Goal: Task Accomplishment & Management: Manage account settings

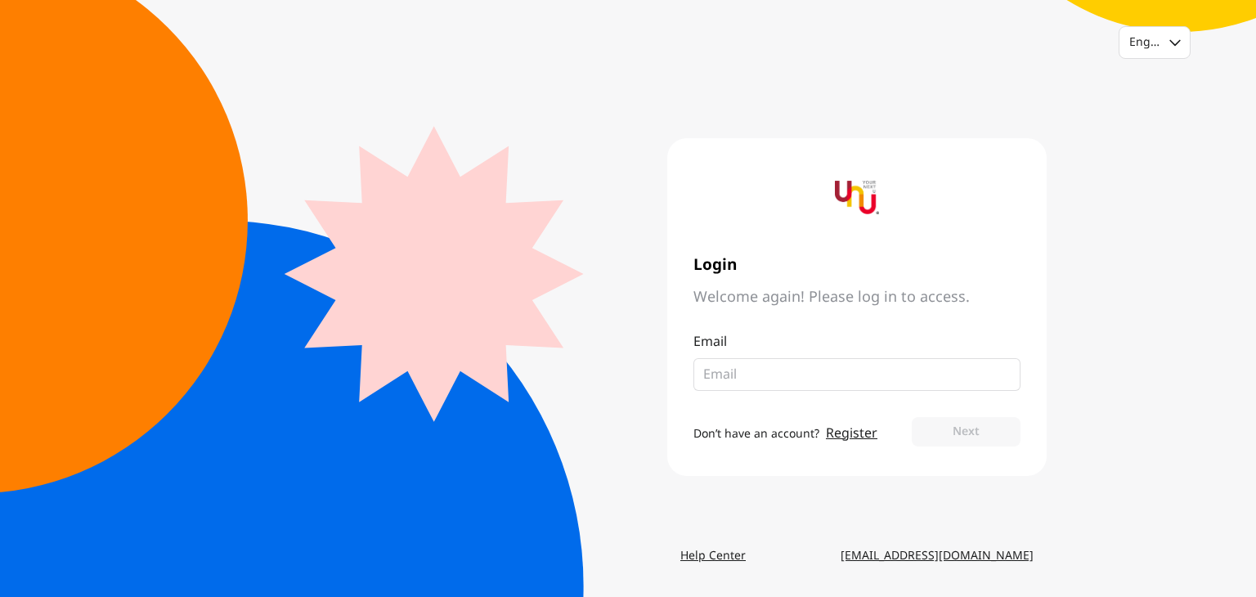
click at [843, 365] on input "email" at bounding box center [850, 375] width 294 height 20
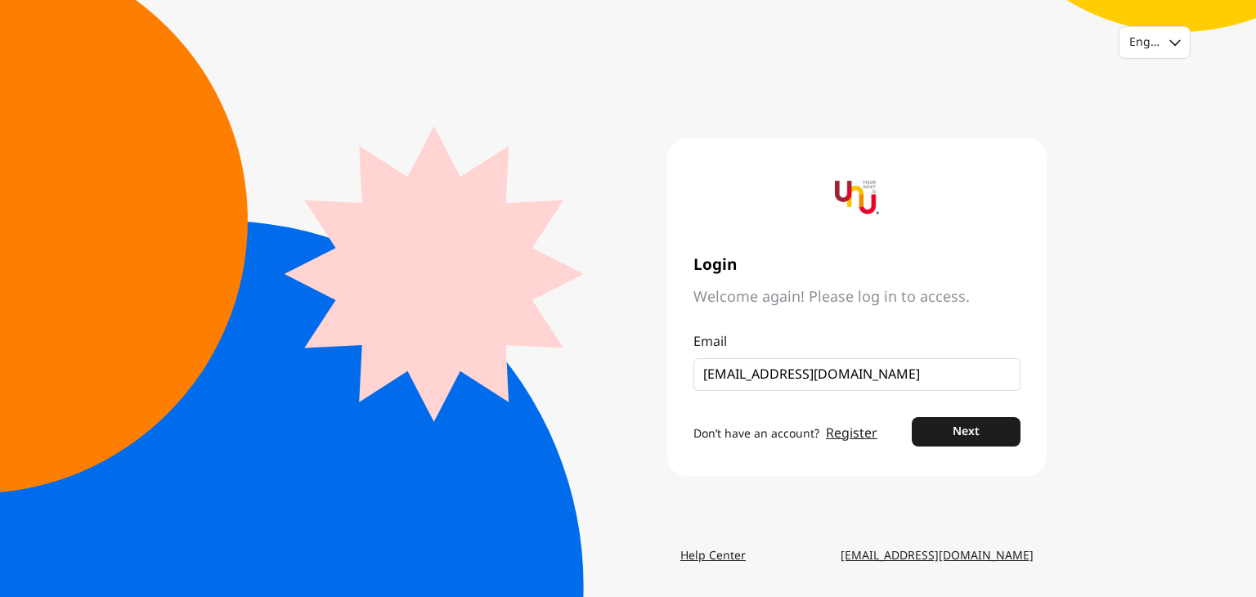
click at [912, 417] on button "Next" at bounding box center [966, 431] width 109 height 29
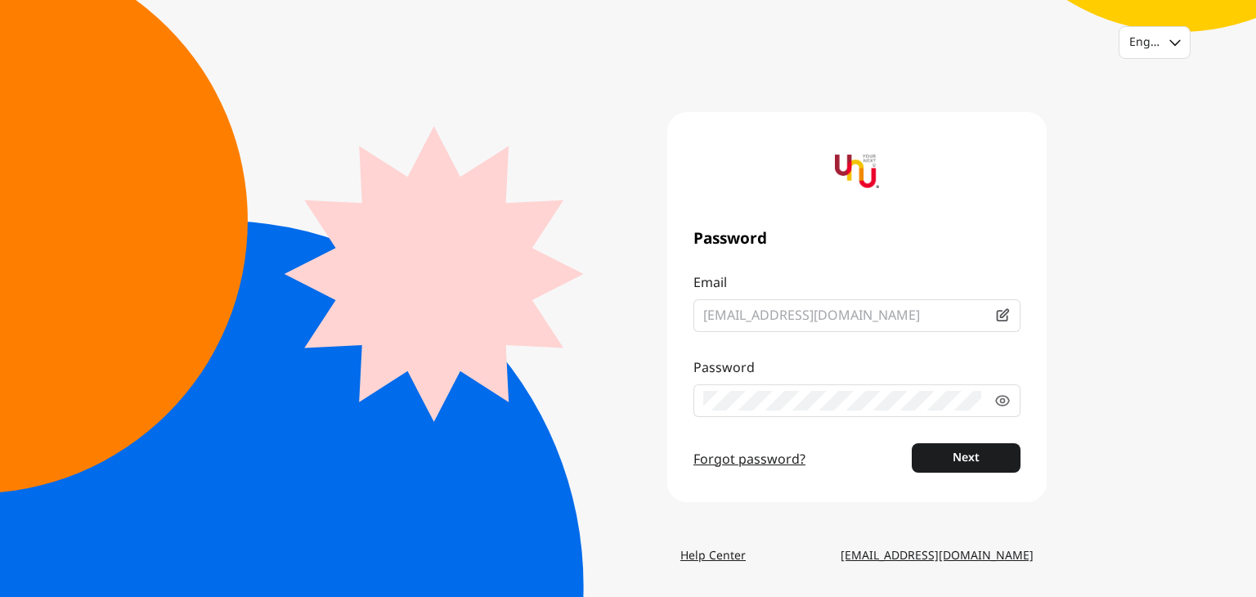
click at [912, 443] on button "Next" at bounding box center [966, 457] width 109 height 29
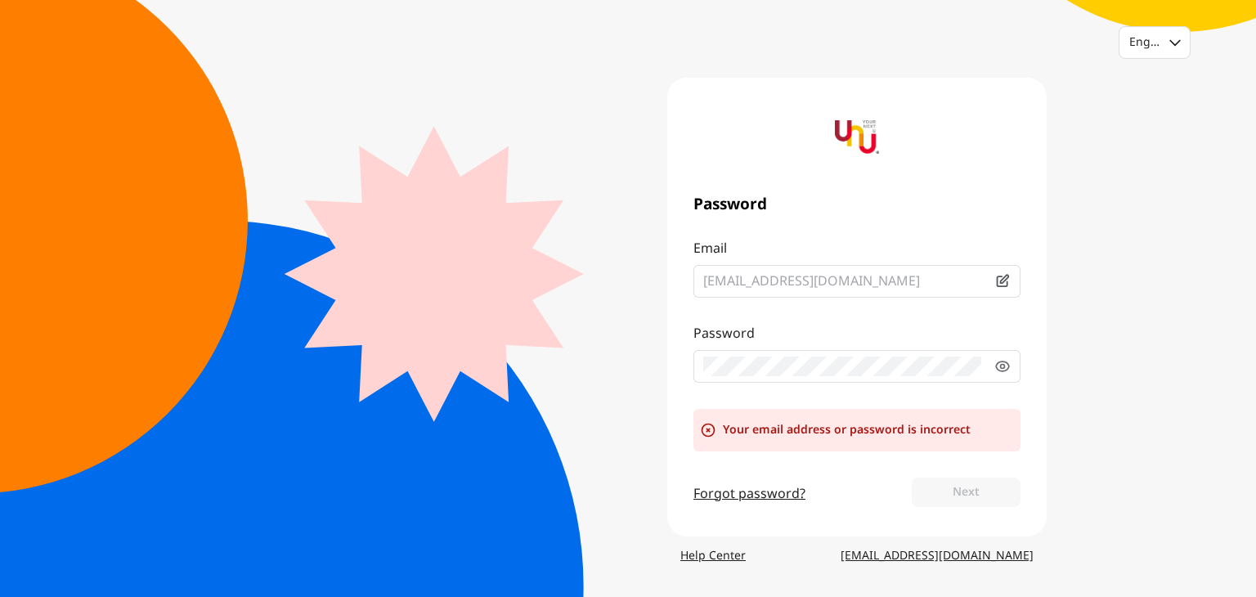
click at [996, 280] on icon at bounding box center [1002, 281] width 16 height 16
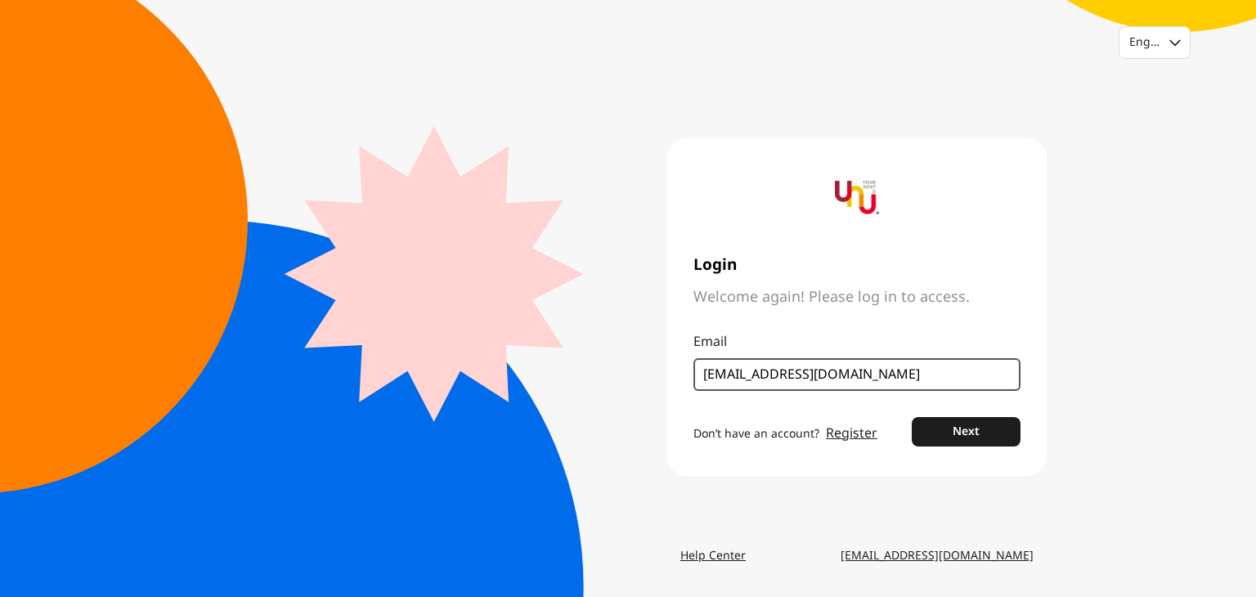
click at [741, 370] on input "[EMAIL_ADDRESS][DOMAIN_NAME]" at bounding box center [850, 375] width 294 height 20
type input "[EMAIL_ADDRESS][DOMAIN_NAME]"
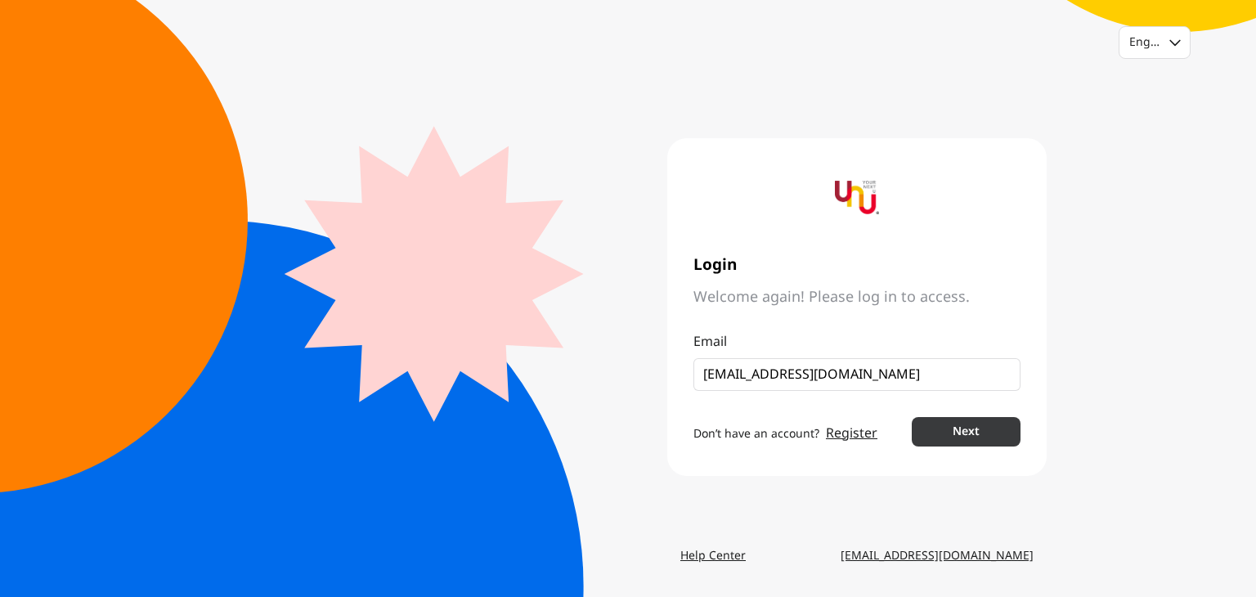
click at [949, 438] on button "Next" at bounding box center [966, 431] width 109 height 29
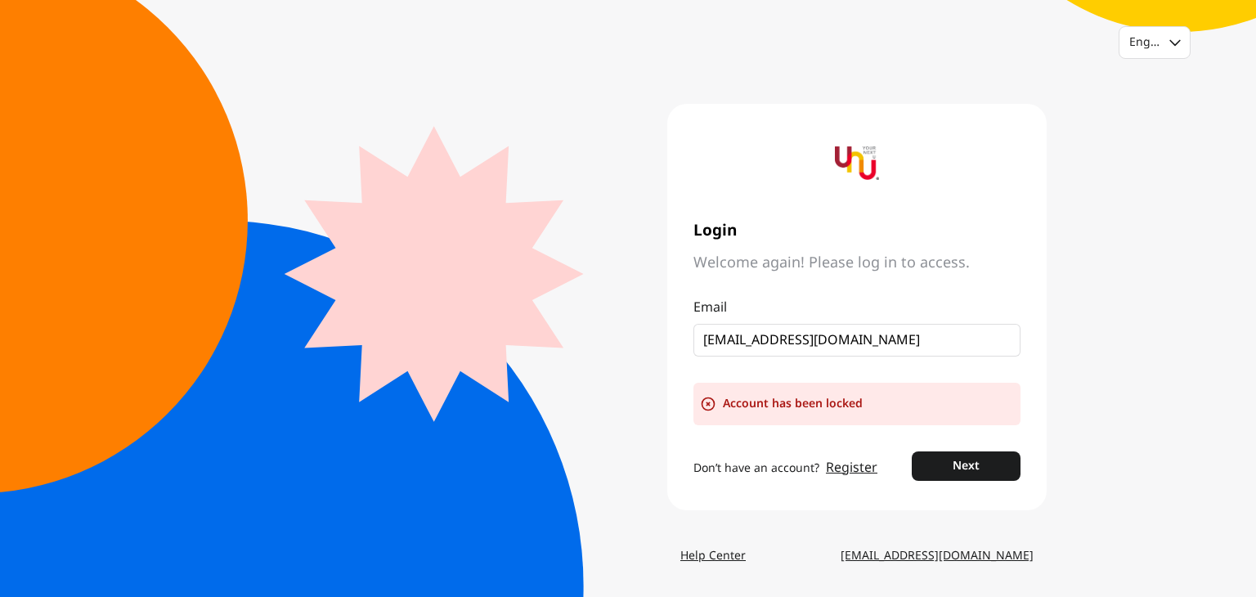
click at [935, 351] on fieldset "[EMAIL_ADDRESS][DOMAIN_NAME]" at bounding box center [856, 340] width 327 height 33
click at [542, 244] on main "Login Welcome again! Please log in to access. Email [EMAIL_ADDRESS][DOMAIN_NAME…" at bounding box center [627, 306] width 837 height 469
click at [205, 167] on div "English Login Welcome again! Please log in to access. Email [EMAIL_ADDRESS][DOM…" at bounding box center [628, 298] width 1256 height 597
